Goal: Information Seeking & Learning: Learn about a topic

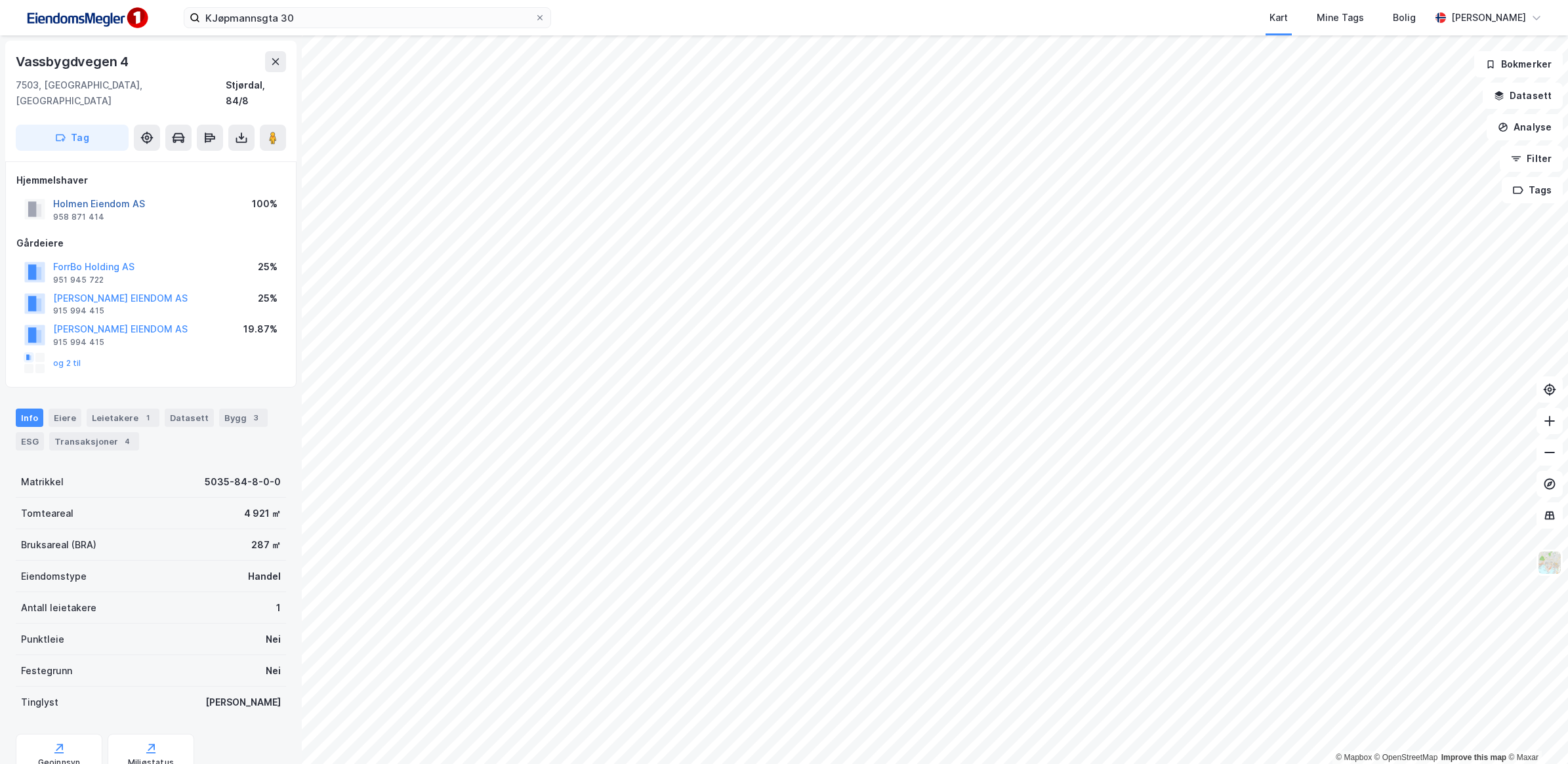
click at [0, 0] on button "Holmen Eiendom AS" at bounding box center [0, 0] width 0 height 0
